Goal: Check status: Check status

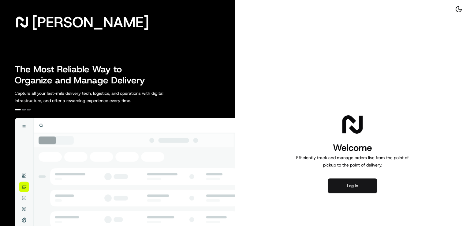
click at [342, 183] on button "Log in" at bounding box center [352, 185] width 49 height 15
